Goal: Information Seeking & Learning: Learn about a topic

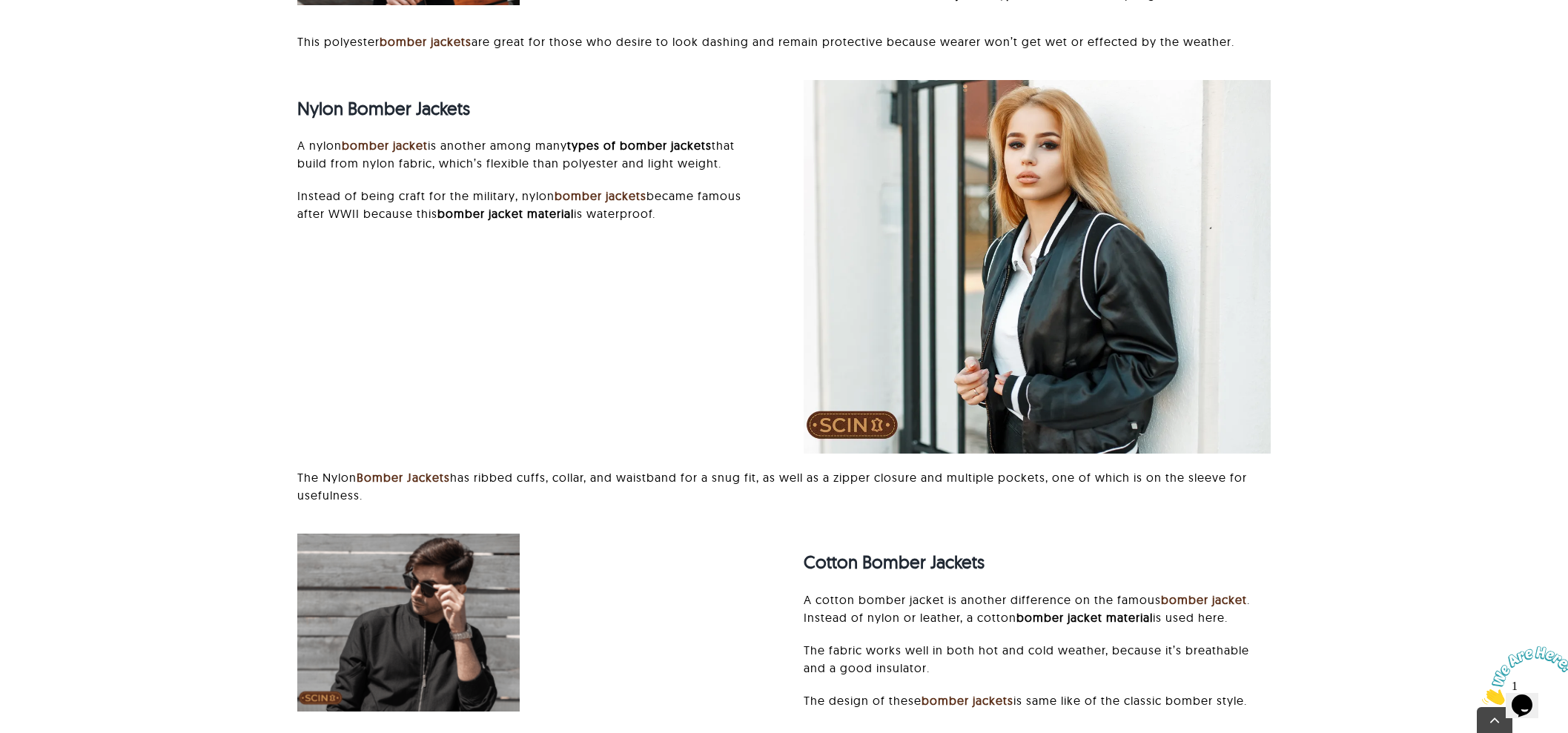
scroll to position [4815, 0]
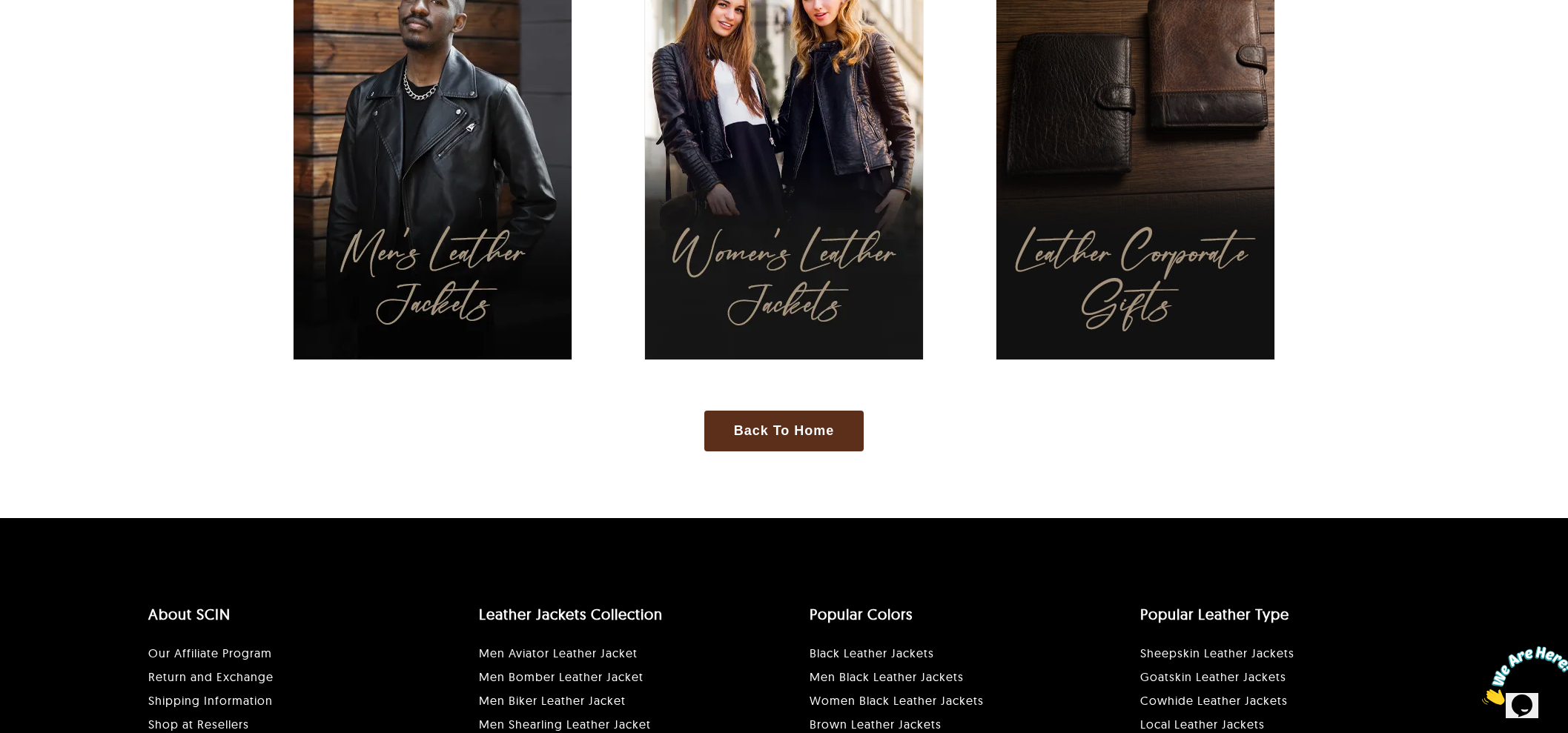
scroll to position [740, 0]
